Goal: Transaction & Acquisition: Obtain resource

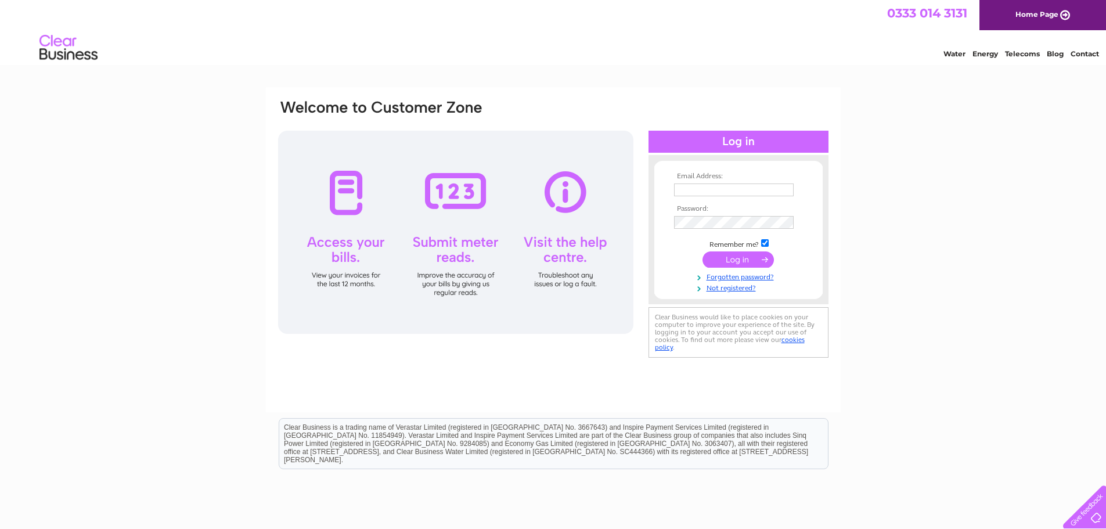
click at [757, 186] on input "text" at bounding box center [734, 189] width 120 height 13
type input "memoona.naveed@fgplimited.co.uk"
click at [702, 200] on td at bounding box center [738, 202] width 135 height 6
click at [698, 195] on input "text" at bounding box center [734, 189] width 120 height 13
type input "memoona.naveed@fgplimited.co.uk"
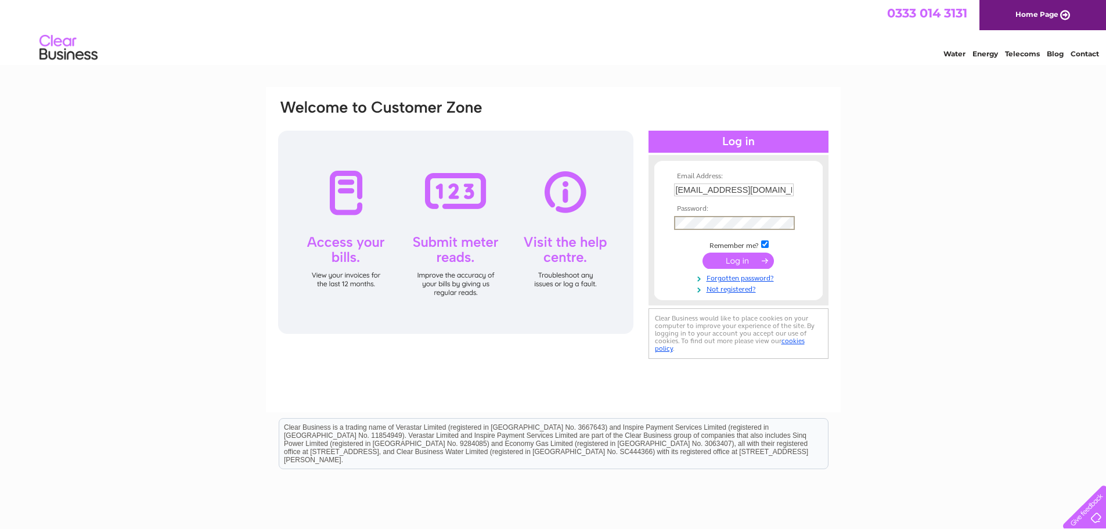
click at [702, 252] on input "submit" at bounding box center [737, 260] width 71 height 16
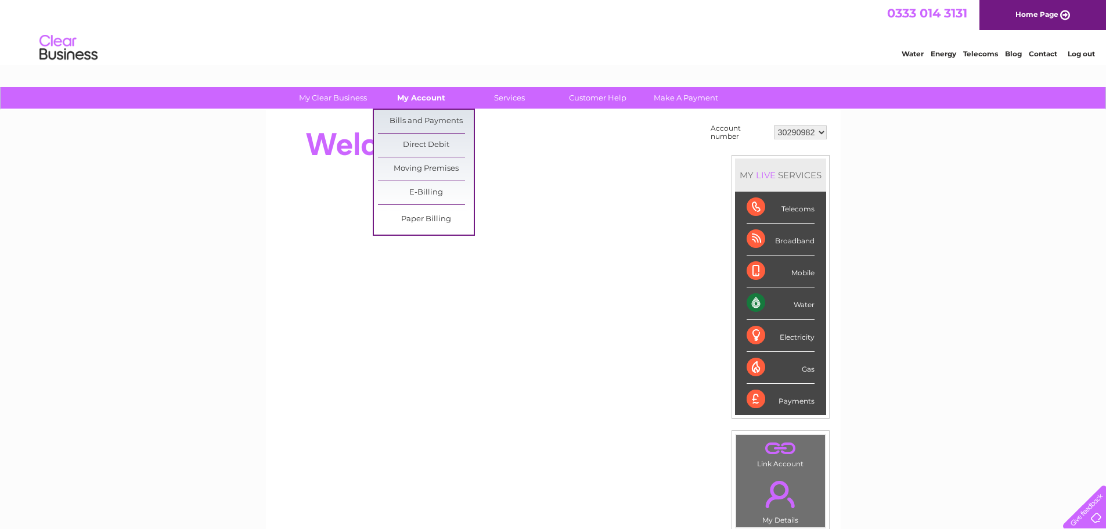
click at [429, 95] on link "My Account" at bounding box center [421, 97] width 96 height 21
click at [437, 121] on link "Bills and Payments" at bounding box center [426, 121] width 96 height 23
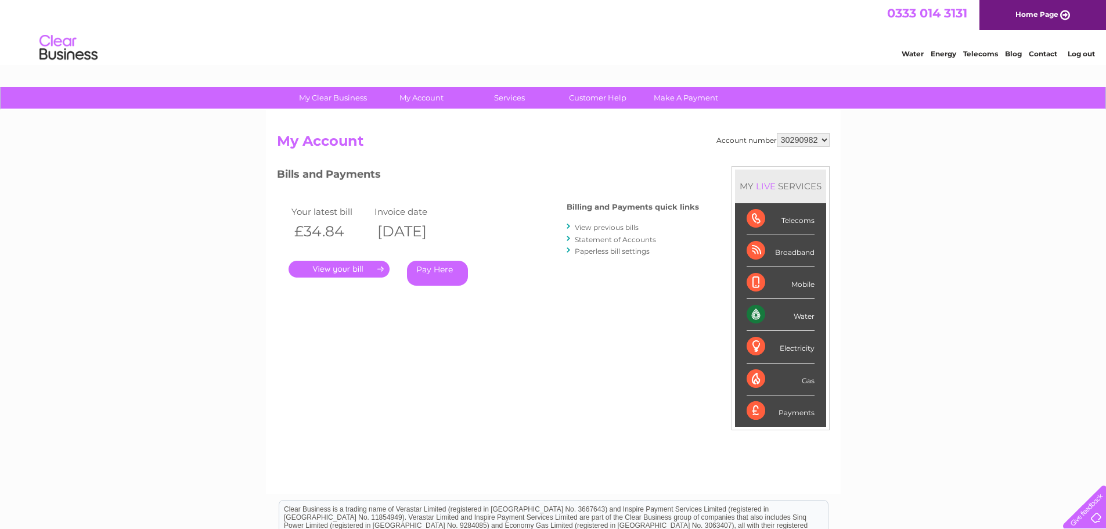
click at [369, 268] on link "." at bounding box center [338, 269] width 101 height 17
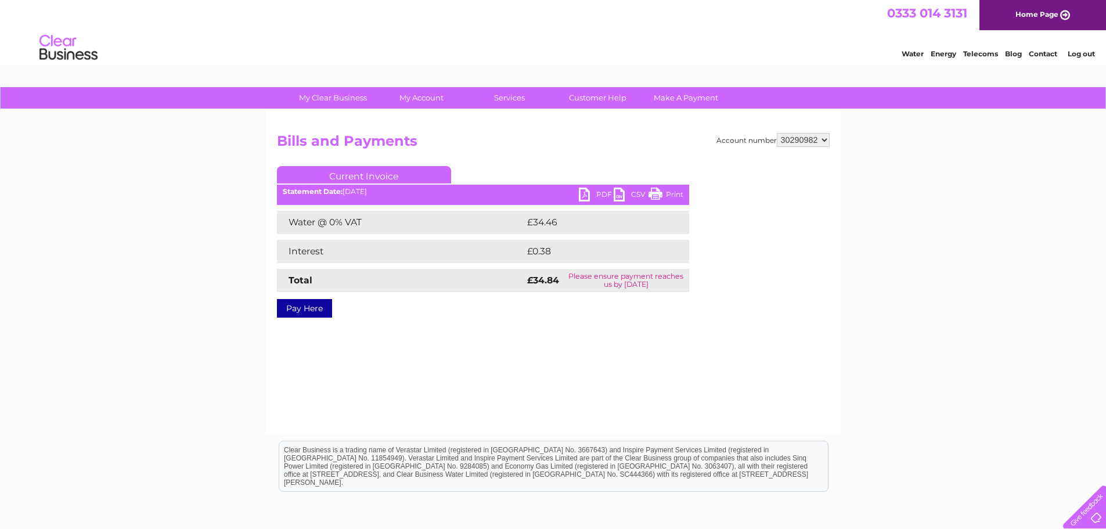
click at [580, 201] on link "PDF" at bounding box center [596, 195] width 35 height 17
click at [573, 199] on div "PDF CSV Print Statement Date: [DATE]" at bounding box center [483, 195] width 412 height 17
click at [588, 201] on link "PDF" at bounding box center [596, 195] width 35 height 17
